Goal: Transaction & Acquisition: Purchase product/service

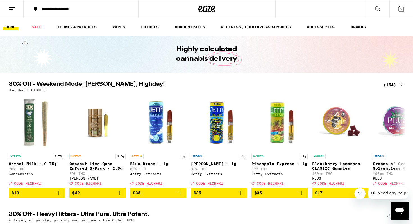
click at [398, 7] on icon at bounding box center [400, 8] width 5 height 5
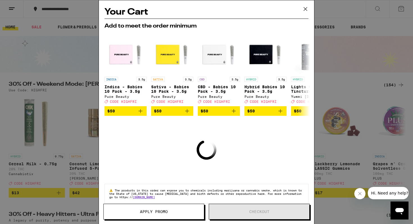
click at [303, 12] on icon at bounding box center [305, 9] width 8 height 8
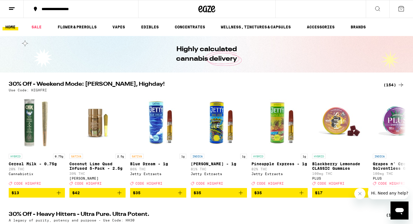
click at [12, 12] on button at bounding box center [12, 9] width 24 height 18
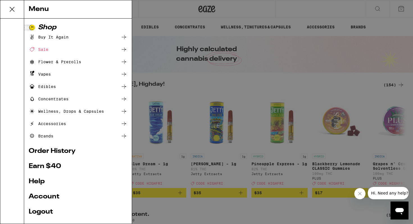
scroll to position [34, 0]
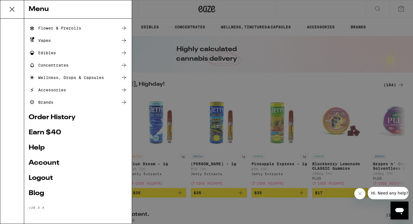
click at [64, 114] on link "Order History" at bounding box center [78, 117] width 99 height 7
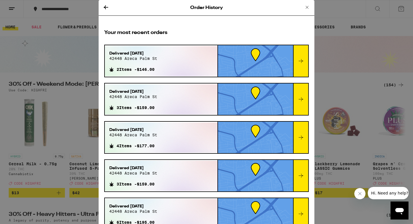
click at [298, 63] on icon at bounding box center [300, 61] width 7 height 7
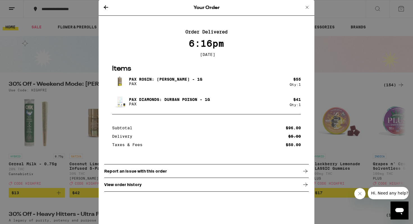
click at [59, 60] on div "Your Order Order Delivered 6:16pm [DATE] Items PAX Rosin: [PERSON_NAME] - 1g PA…" at bounding box center [206, 112] width 413 height 224
click at [107, 6] on icon at bounding box center [105, 7] width 7 height 7
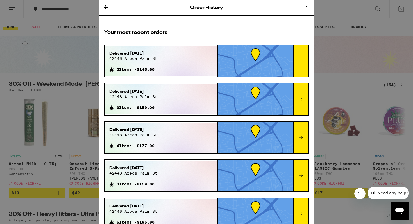
click at [104, 7] on icon at bounding box center [106, 7] width 4 height 4
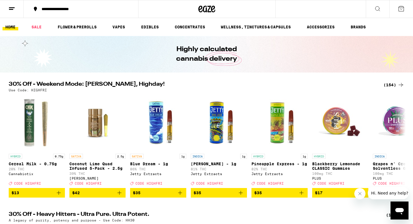
click at [378, 10] on icon at bounding box center [377, 8] width 7 height 7
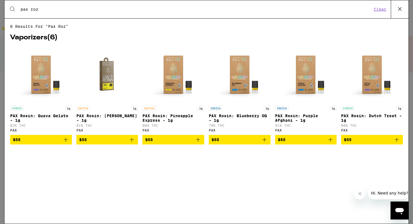
type input "pax roz"
click at [102, 81] on img "Open page for PAX Rosin: Jack Herer - 1g from PAX" at bounding box center [107, 75] width 56 height 56
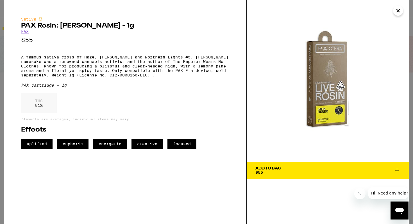
click at [396, 168] on icon at bounding box center [396, 170] width 7 height 7
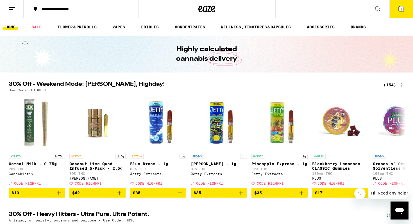
click at [400, 10] on span "1" at bounding box center [401, 9] width 2 height 3
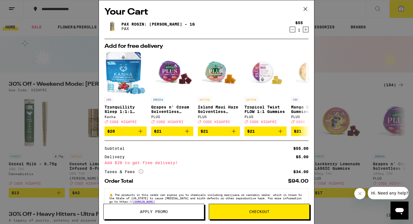
click at [307, 29] on icon "Increment" at bounding box center [305, 29] width 5 height 7
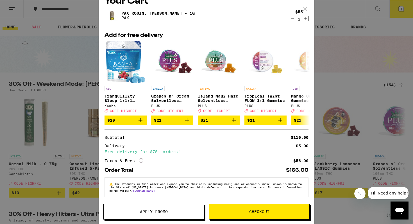
click at [239, 212] on span "Checkout" at bounding box center [259, 211] width 100 height 4
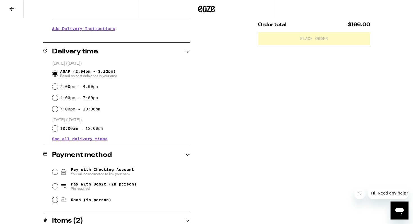
scroll to position [141, 0]
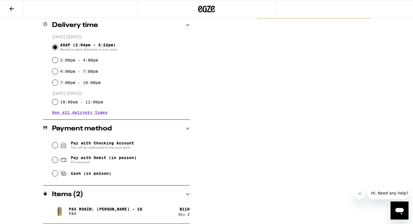
click at [75, 174] on span "Cash (in person)" at bounding box center [91, 173] width 40 height 4
click at [58, 174] on input "Cash (in person)" at bounding box center [55, 173] width 6 height 6
radio input "true"
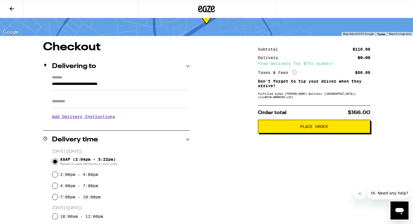
scroll to position [35, 0]
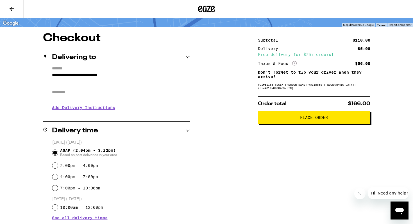
click at [300, 118] on span "Place Order" at bounding box center [314, 117] width 28 height 4
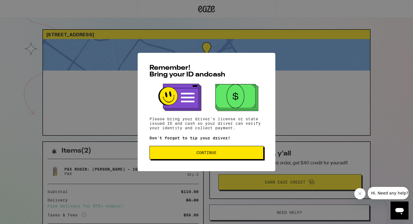
click at [232, 149] on button "Continue" at bounding box center [206, 152] width 114 height 13
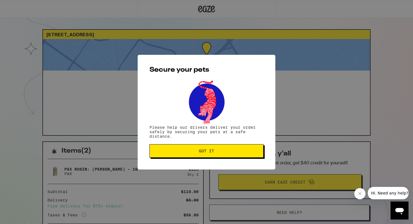
click at [232, 149] on button "Got it" at bounding box center [206, 150] width 114 height 13
